Goal: Task Accomplishment & Management: Use online tool/utility

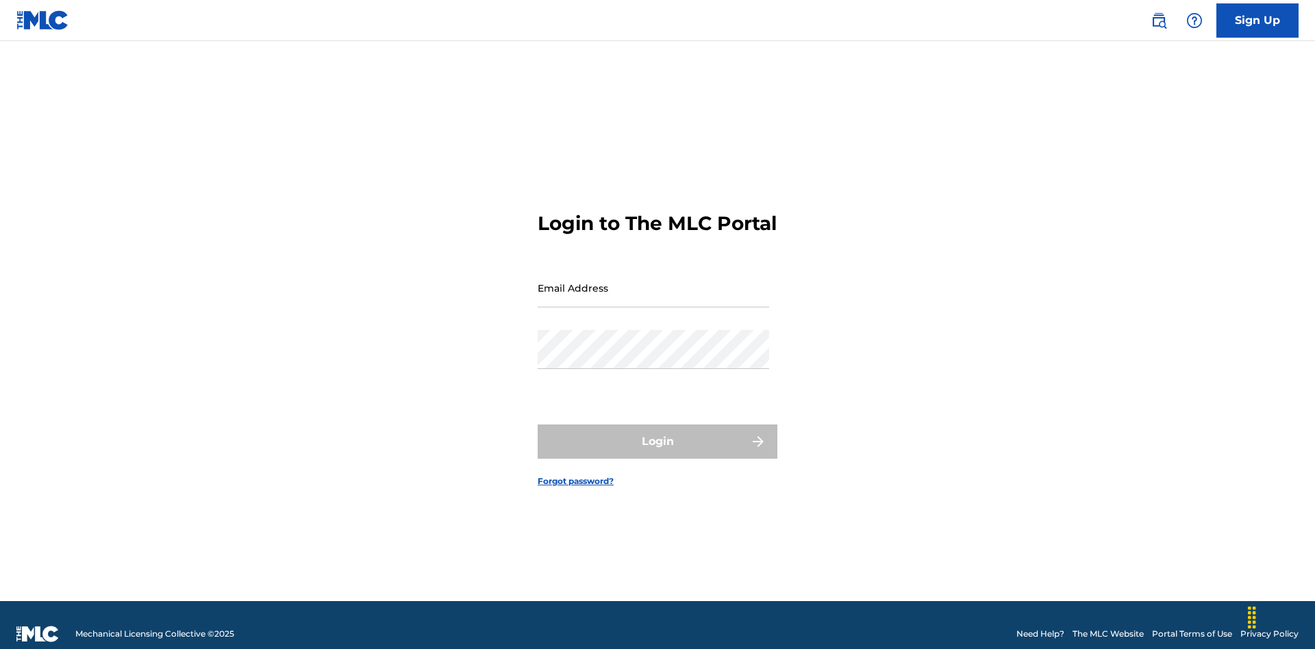
scroll to position [18, 0]
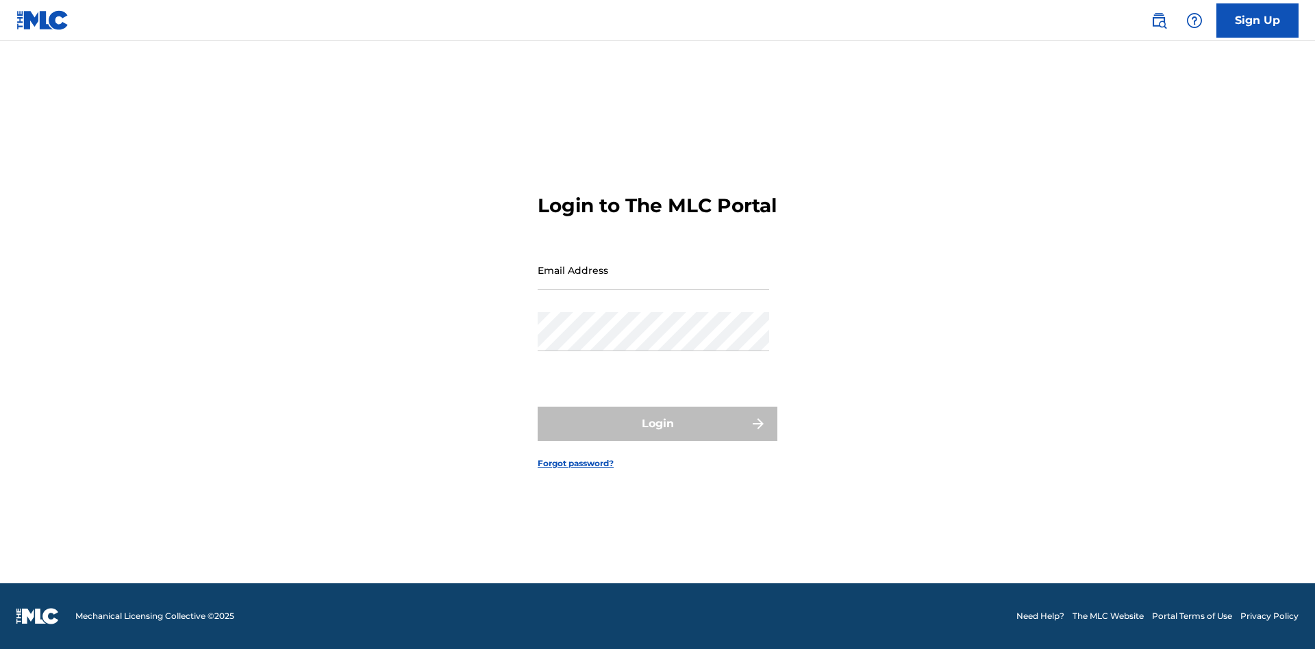
click at [653, 282] on input "Email Address" at bounding box center [654, 270] width 232 height 39
type input "[EMAIL_ADDRESS][DOMAIN_NAME]"
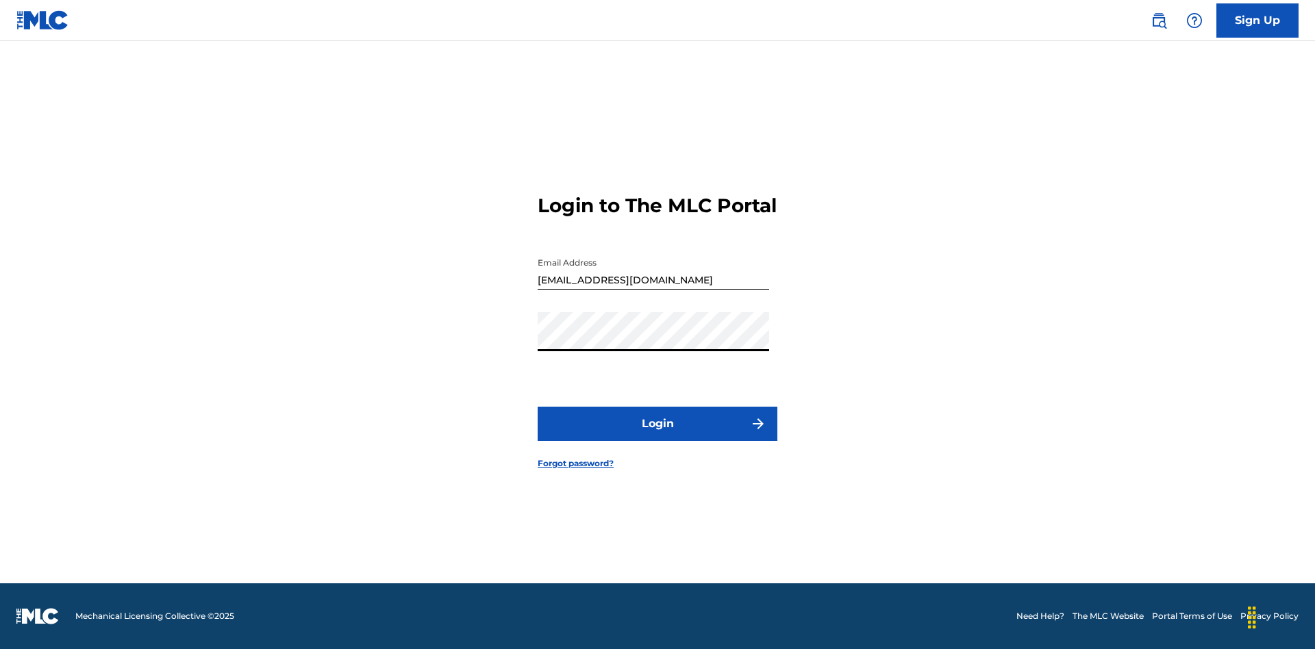
click at [658, 436] on button "Login" at bounding box center [658, 424] width 240 height 34
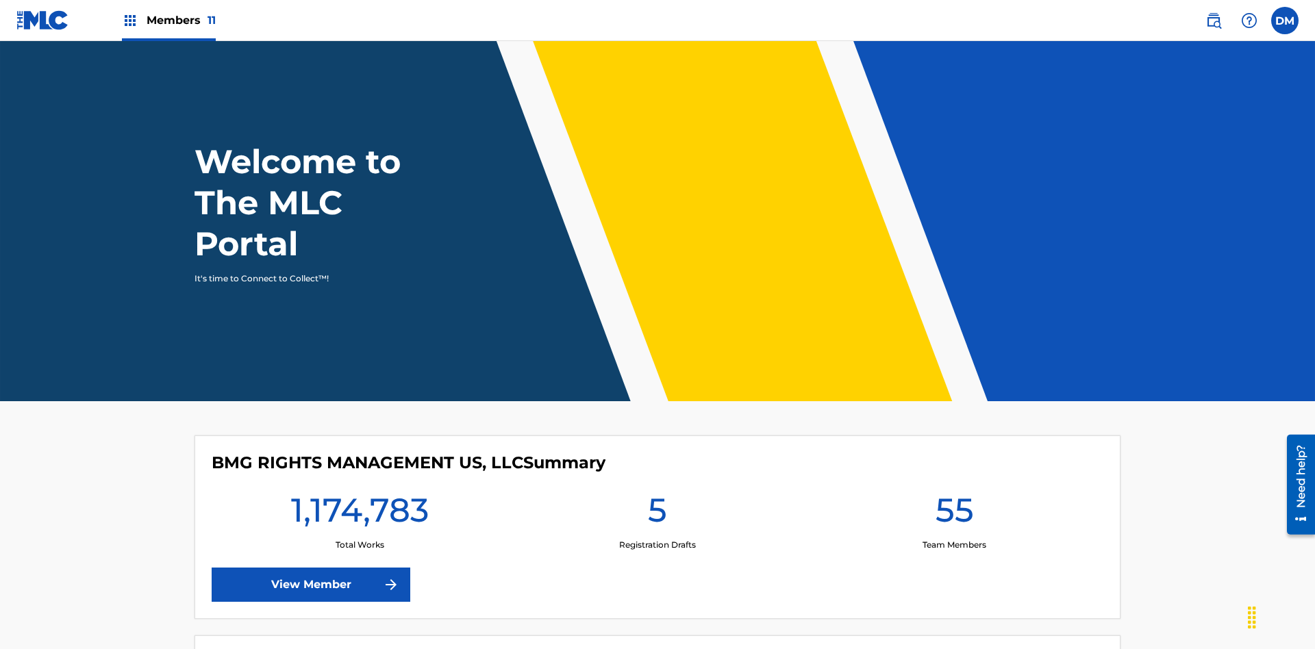
click at [168, 20] on span "Members 11" at bounding box center [181, 20] width 69 height 16
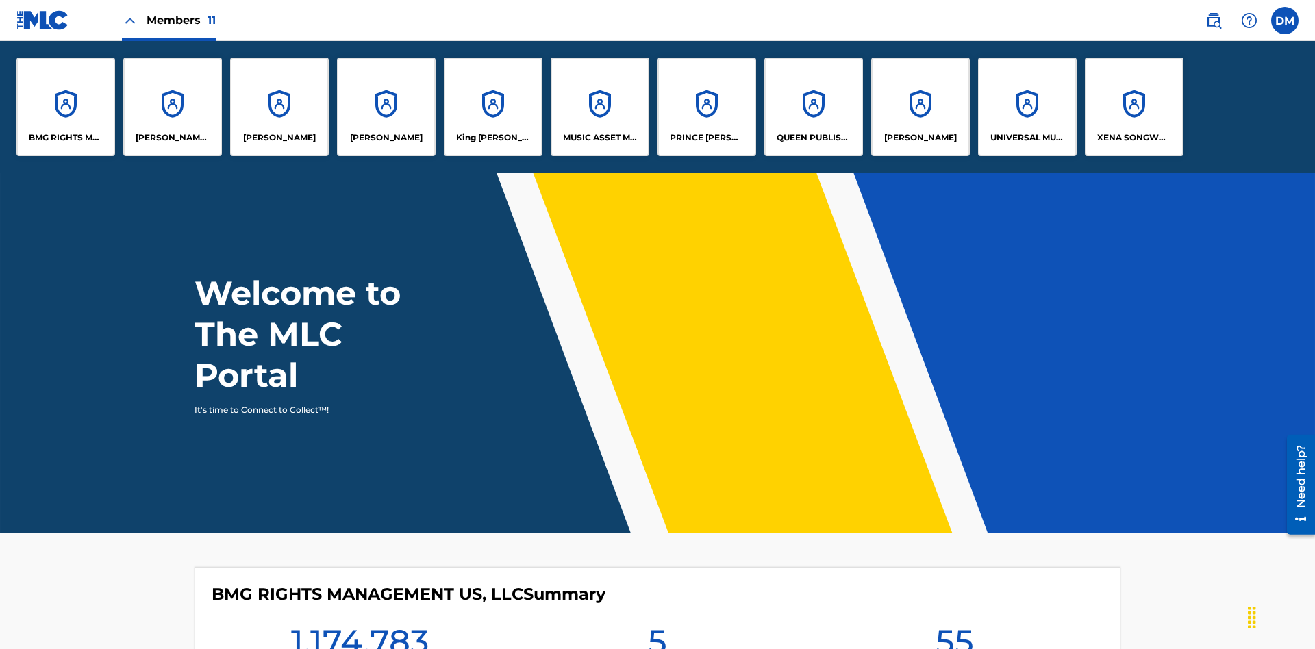
click at [492, 138] on p "King McTesterson" at bounding box center [493, 138] width 75 height 12
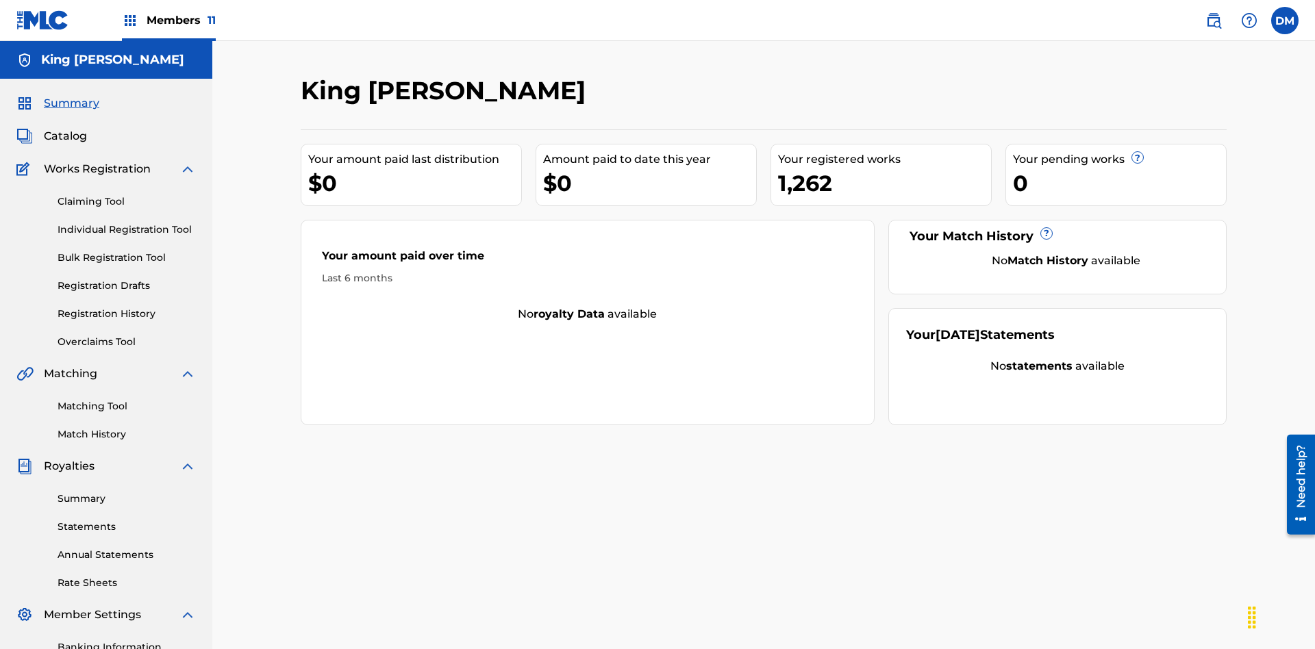
click at [127, 335] on link "Overclaims Tool" at bounding box center [127, 342] width 138 height 14
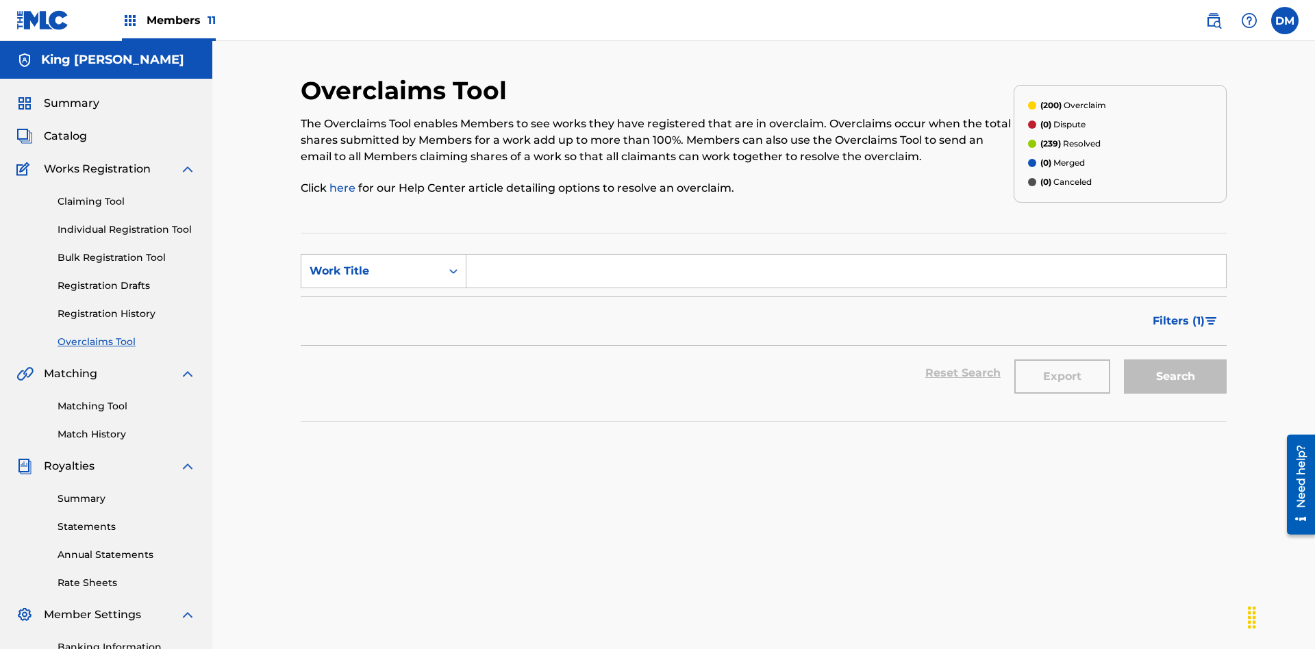
click at [1178, 313] on span "Filters ( 1 )" at bounding box center [1179, 321] width 52 height 16
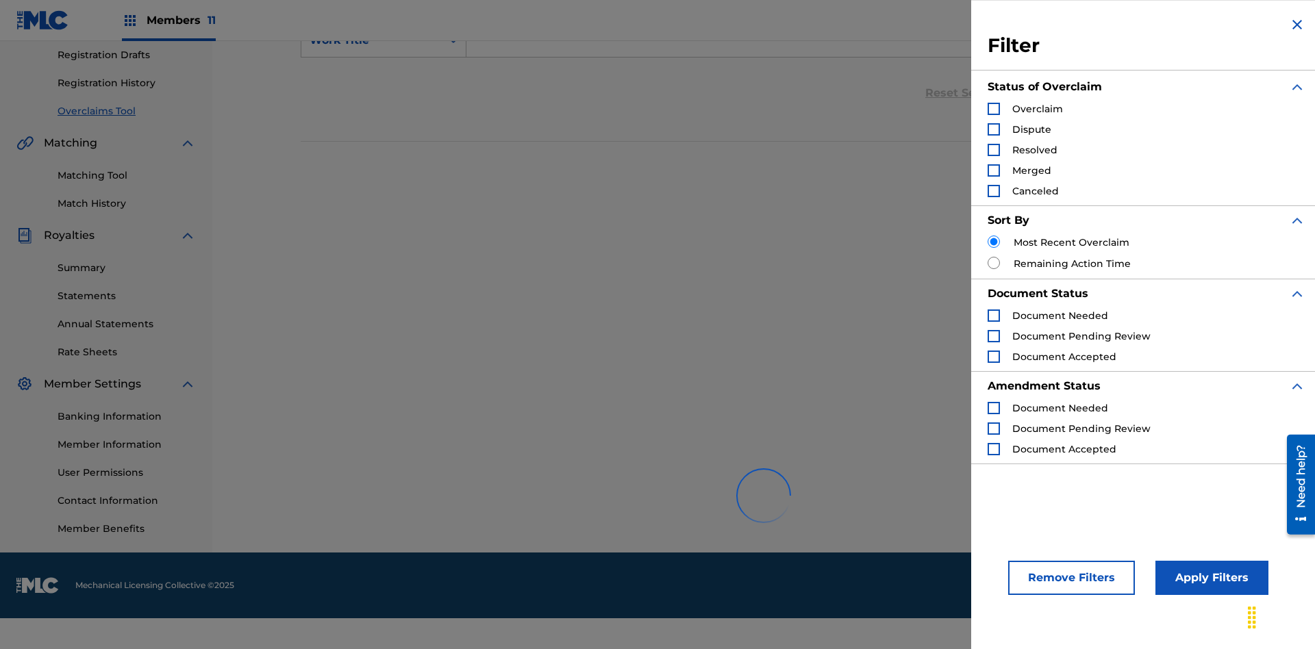
click at [994, 109] on div "Search Form" at bounding box center [994, 109] width 12 height 12
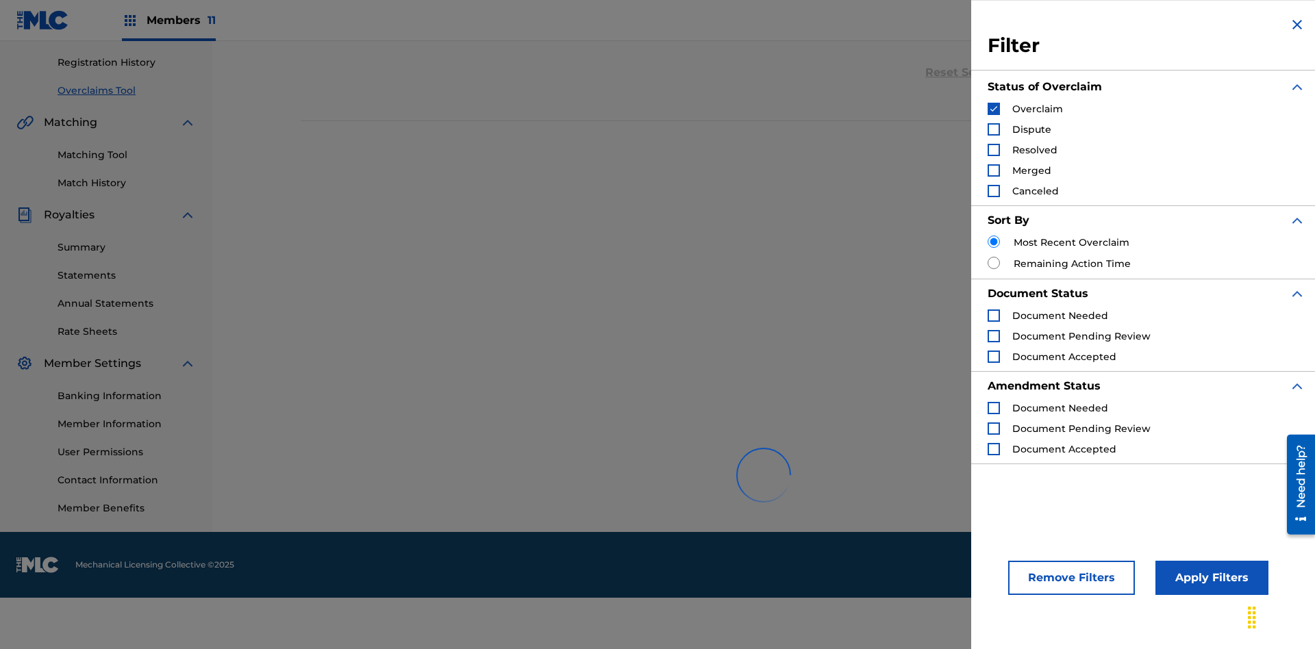
scroll to position [432, 0]
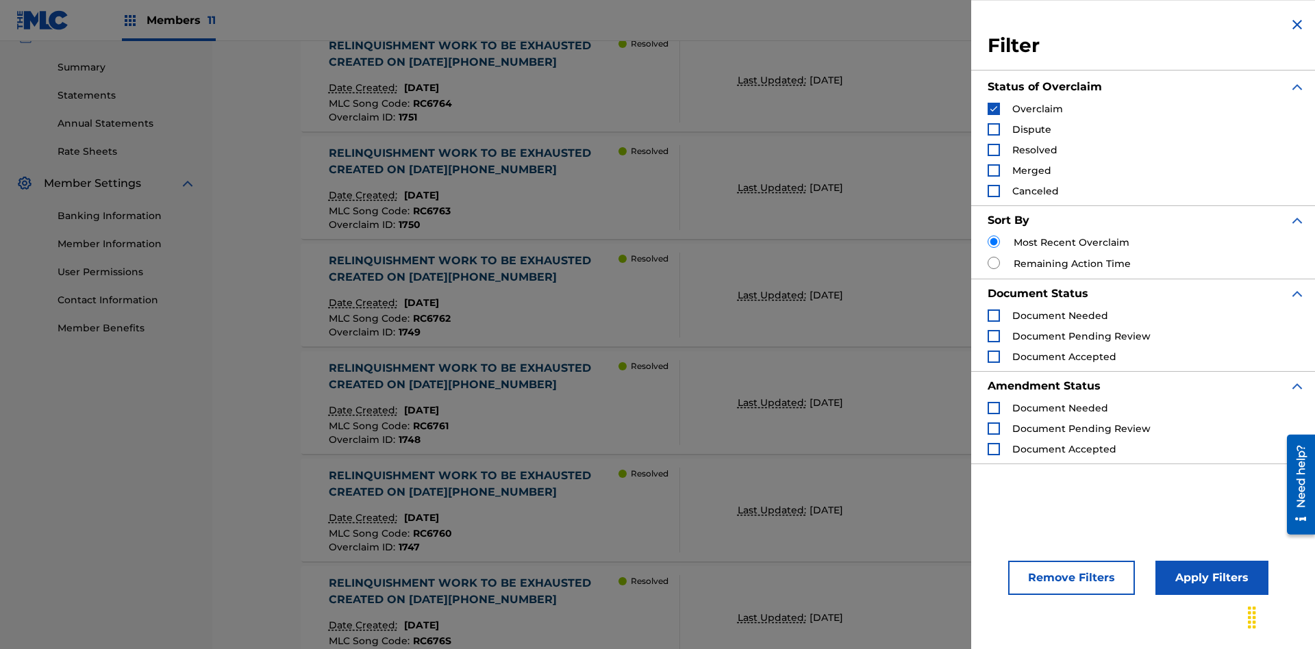
click at [1210, 578] on button "Apply Filters" at bounding box center [1211, 578] width 113 height 34
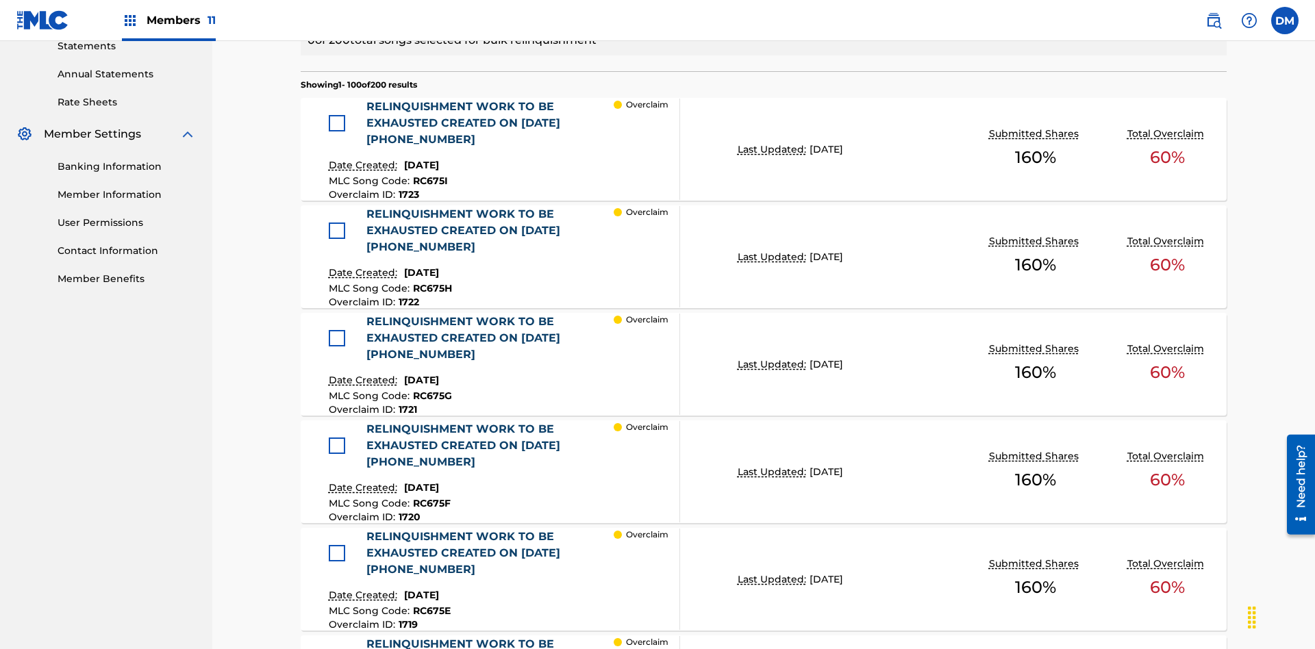
scroll to position [351, 0]
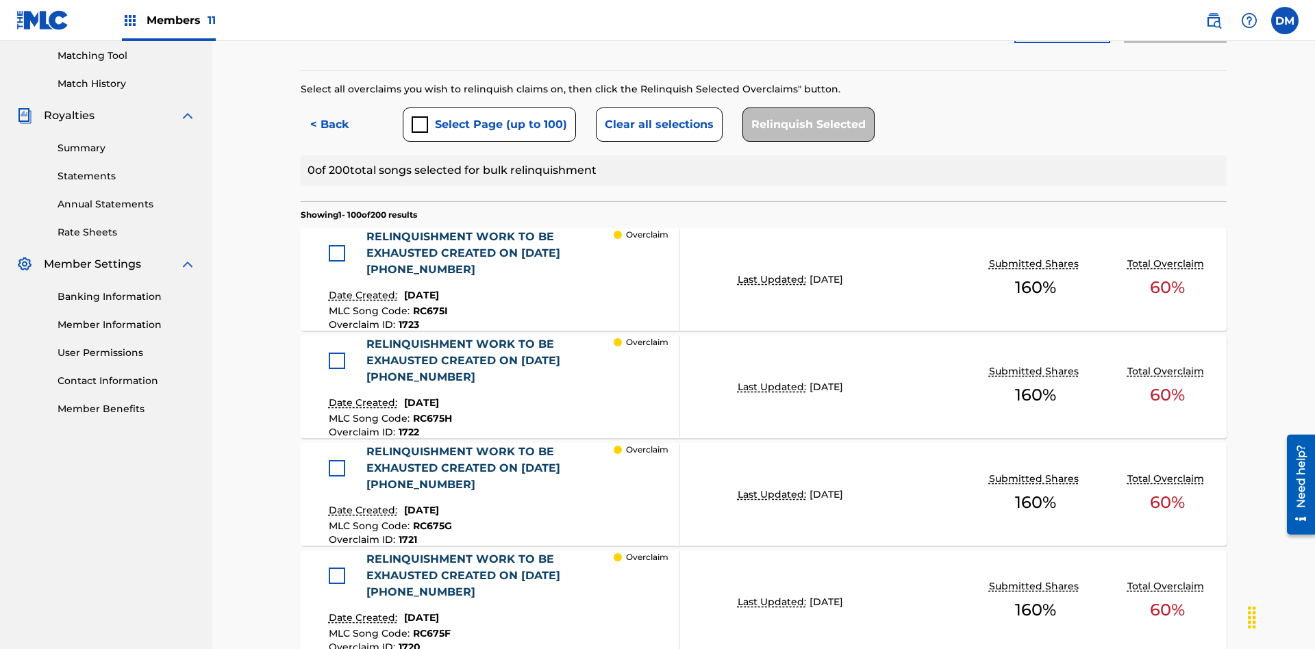
click at [488, 108] on button "Select Page (up to 100)" at bounding box center [489, 125] width 173 height 34
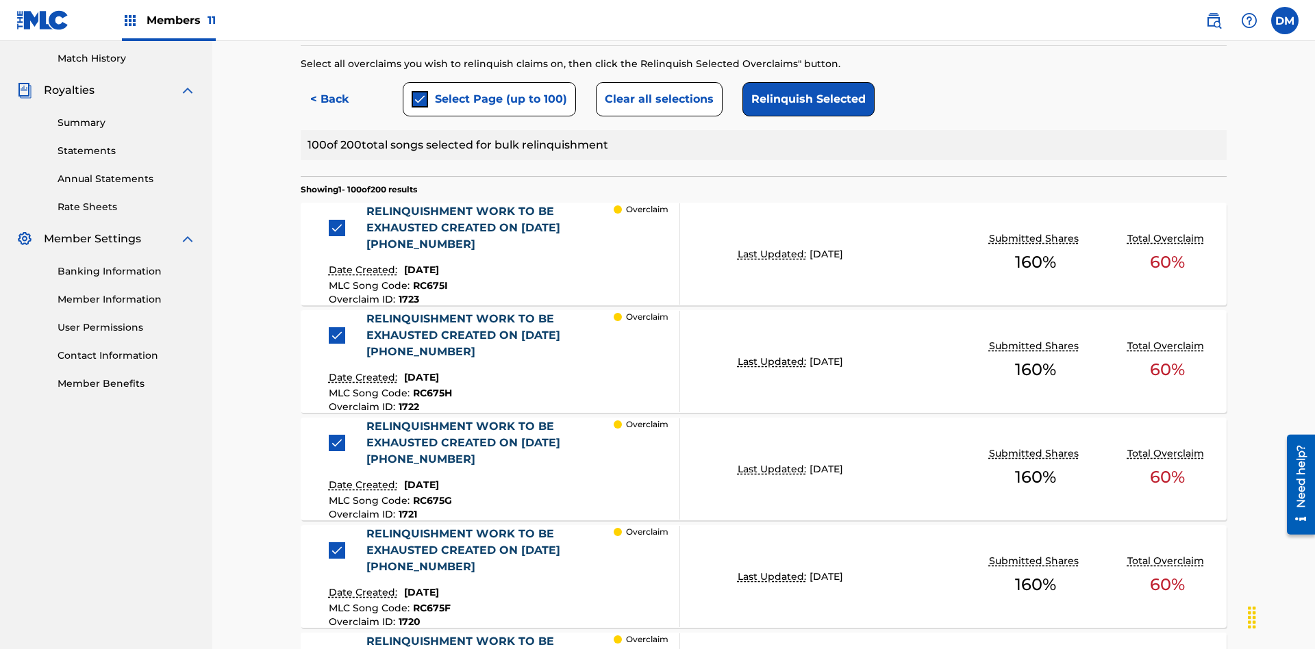
scroll to position [497, 0]
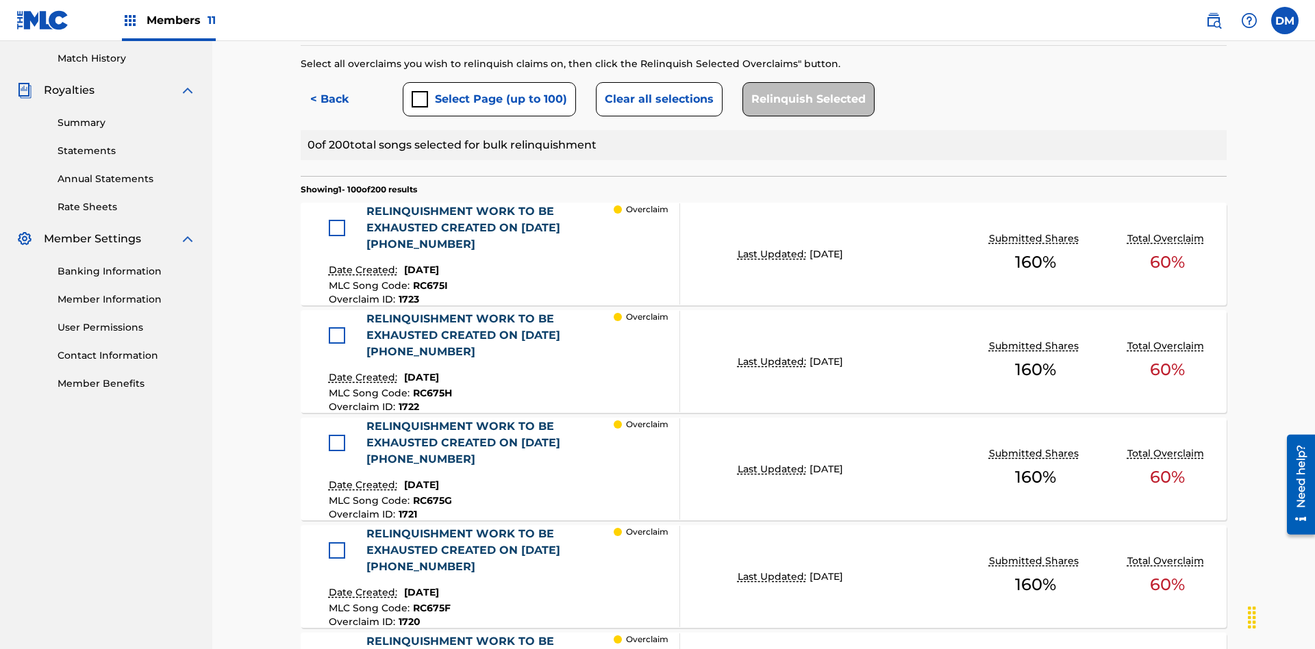
click at [340, 220] on div at bounding box center [337, 228] width 16 height 16
click at [805, 99] on button "Relinquish Selected" at bounding box center [808, 99] width 132 height 34
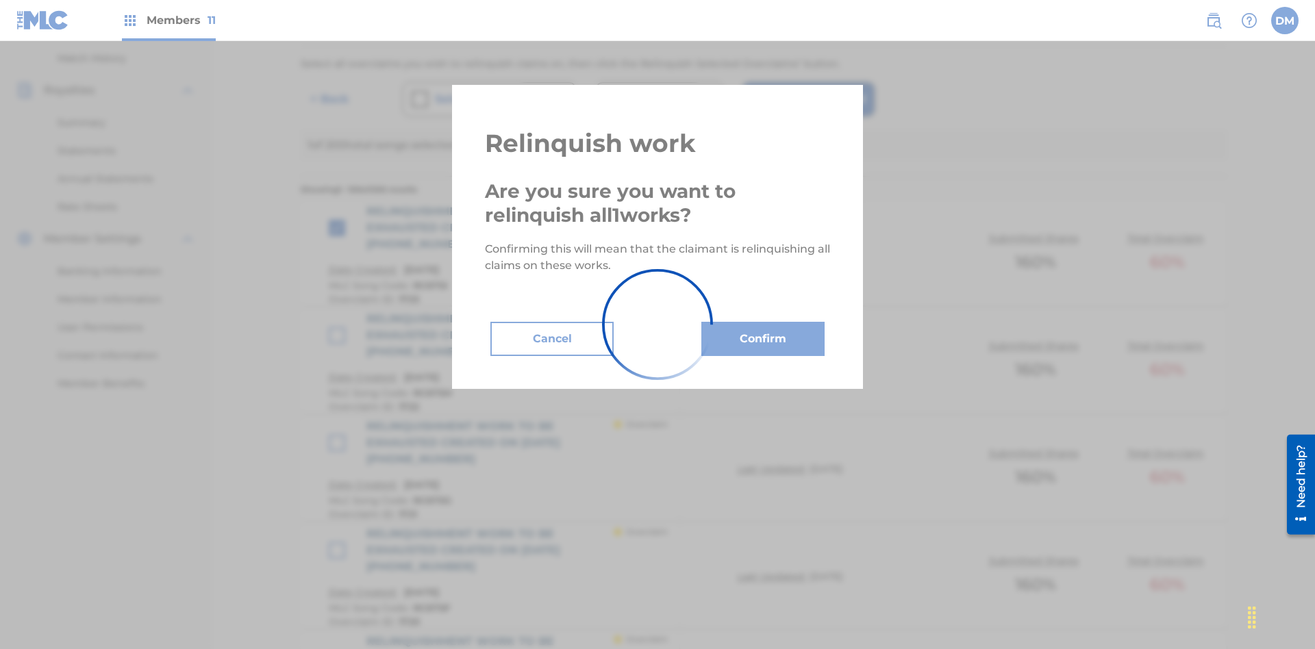
click at [552, 322] on button "Cancel" at bounding box center [551, 339] width 123 height 34
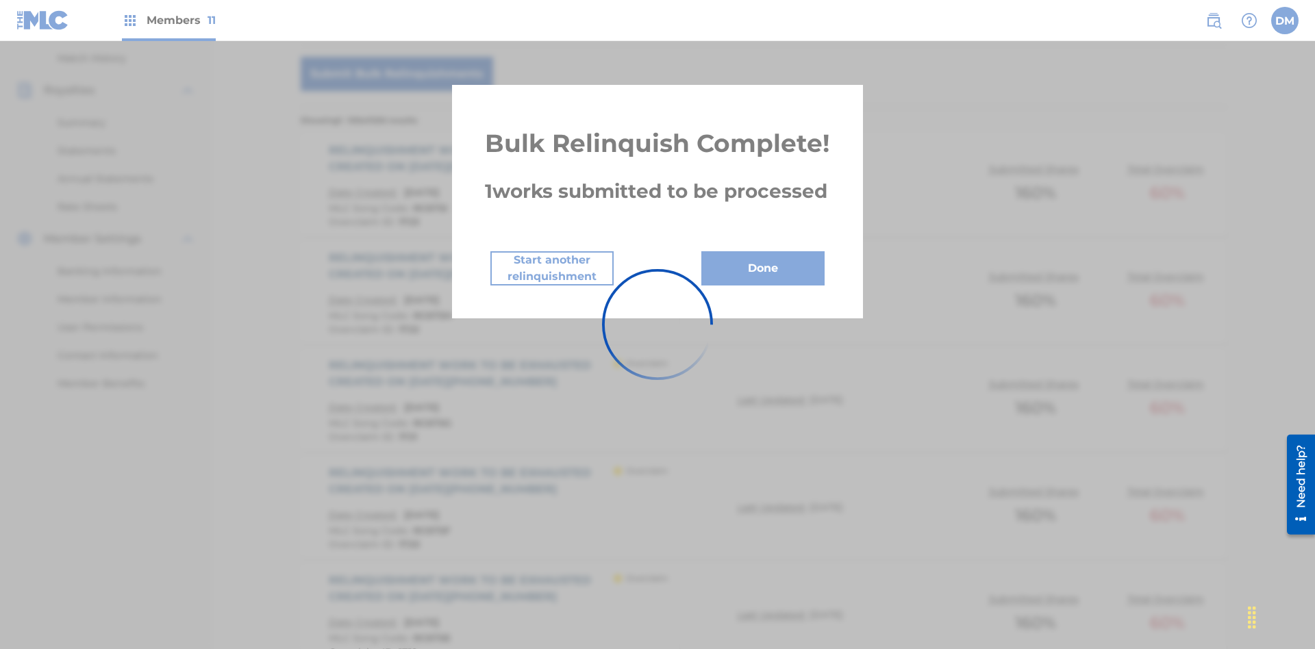
scroll to position [901, 0]
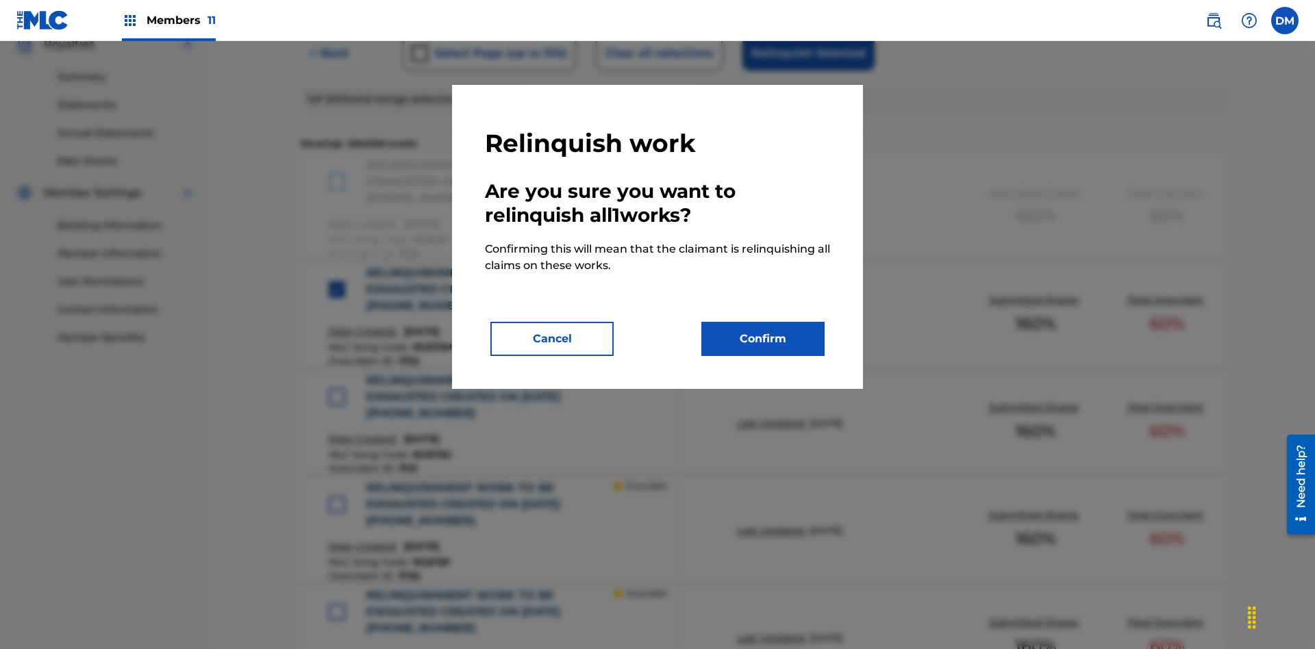
click at [763, 339] on button "Confirm" at bounding box center [762, 339] width 123 height 34
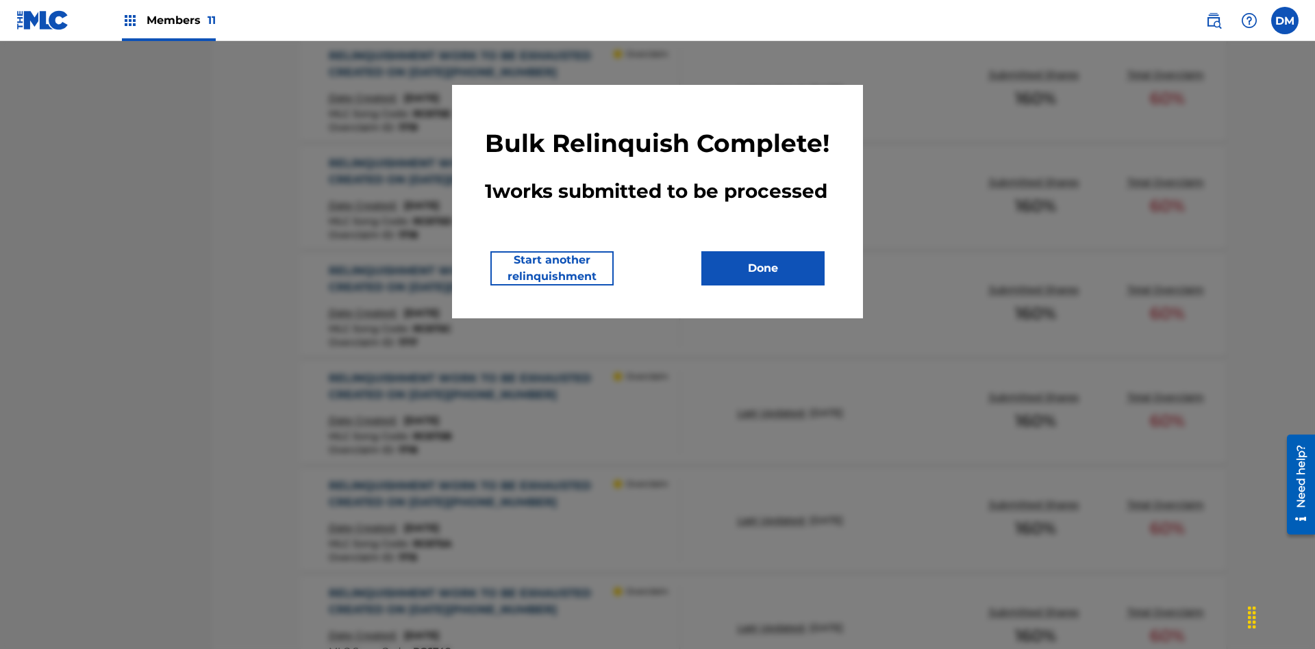
click at [763, 286] on button "Done" at bounding box center [762, 268] width 123 height 34
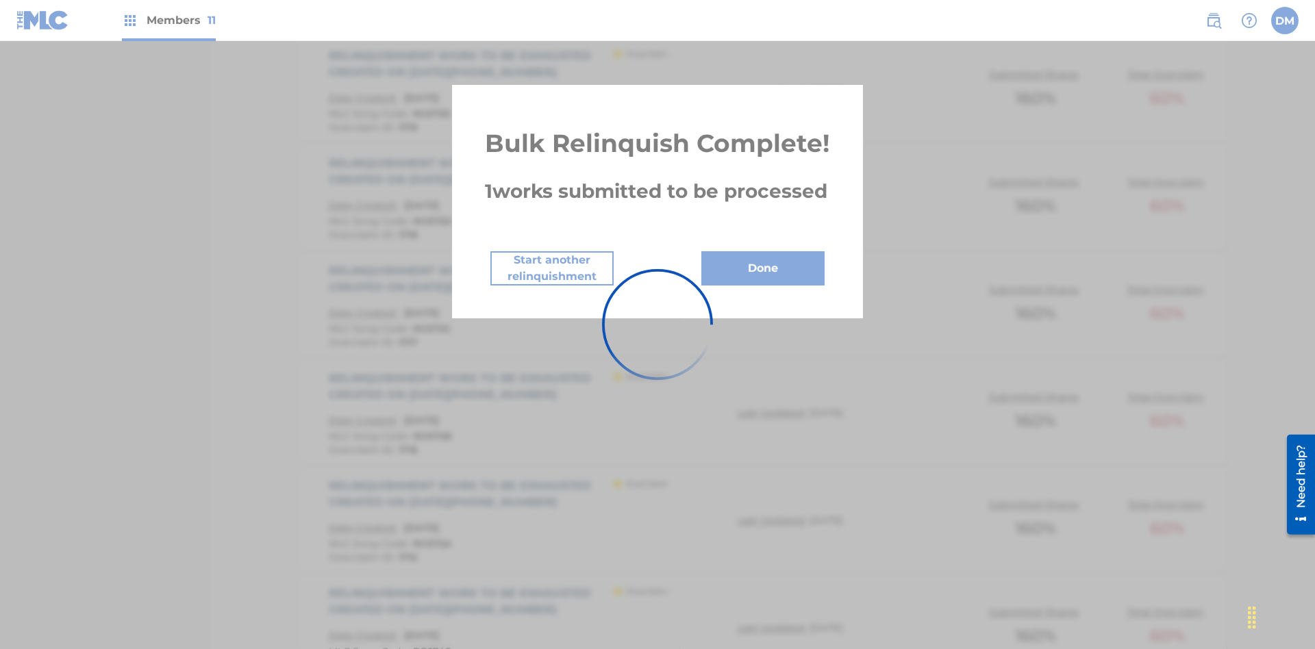
scroll to position [535, 0]
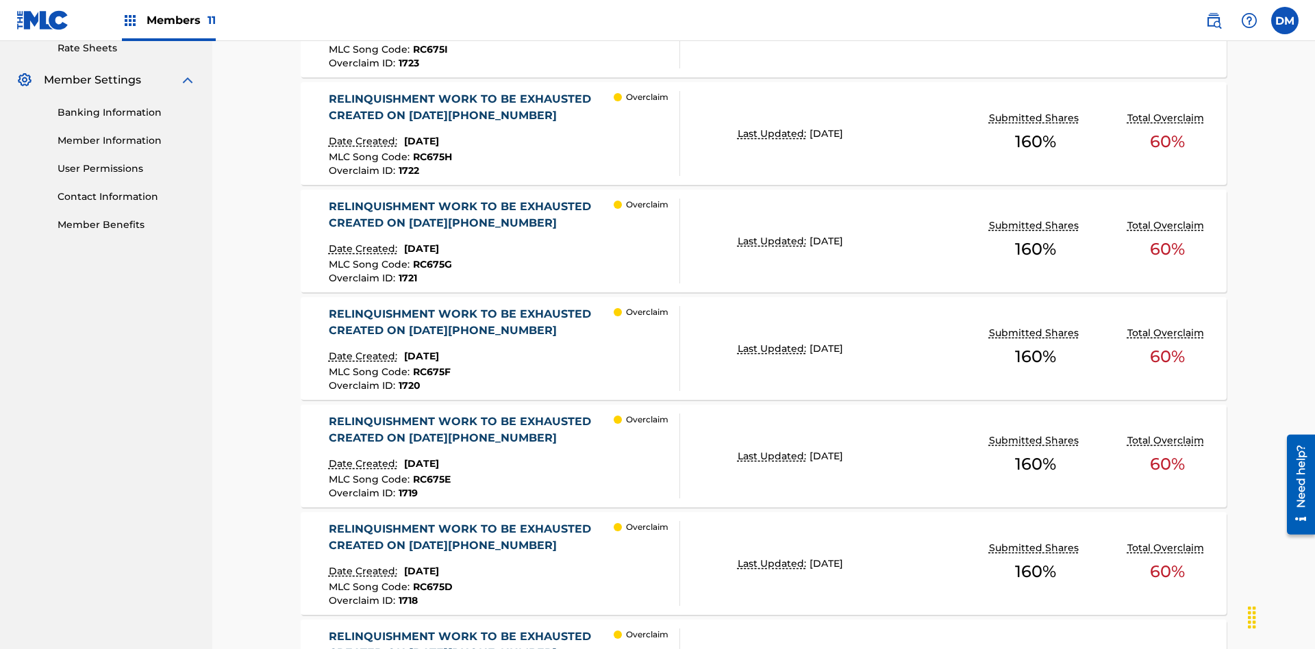
click at [764, 134] on p "Last Updated:" at bounding box center [774, 134] width 72 height 14
